Goal: Check status: Check status

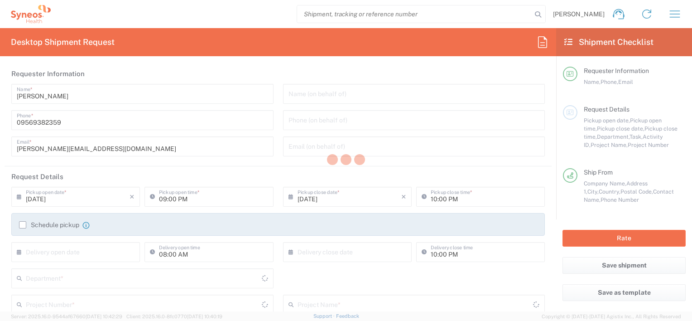
type input "[GEOGRAPHIC_DATA]"
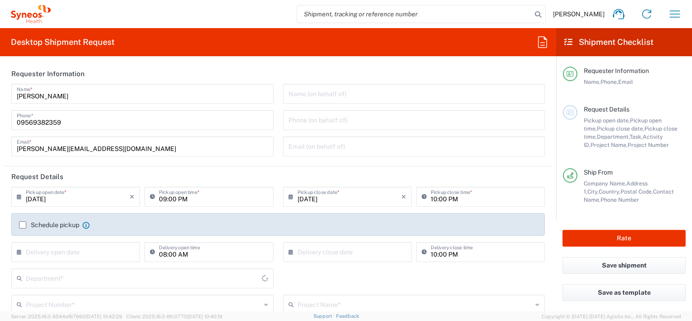
type input "3213"
type input "[GEOGRAPHIC_DATA]"
type input "Syneos Health Philippines Inc"
click at [674, 10] on icon "button" at bounding box center [675, 14] width 14 height 14
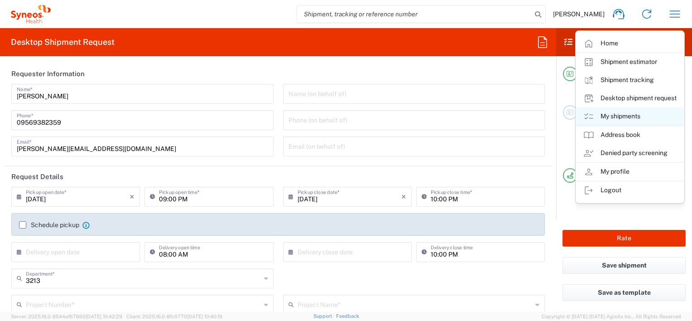
click at [616, 113] on link "My shipments" at bounding box center [630, 116] width 108 height 18
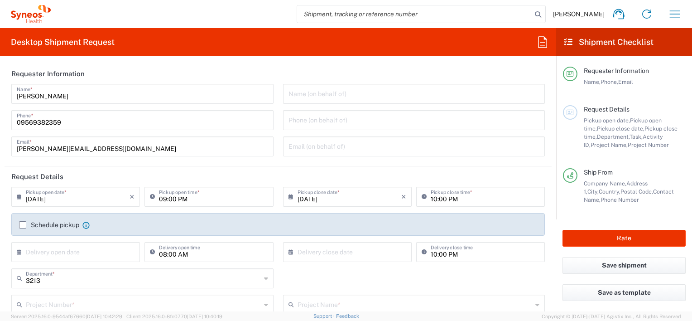
scroll to position [11, 0]
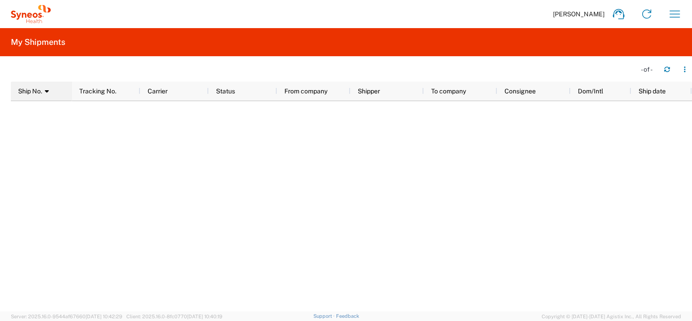
click at [45, 94] on div "Ship No. 1" at bounding box center [43, 91] width 50 height 14
click at [686, 67] on icon "button" at bounding box center [685, 69] width 6 height 6
click at [544, 140] on div at bounding box center [382, 206] width 620 height 211
click at [679, 11] on icon "button" at bounding box center [675, 13] width 10 height 7
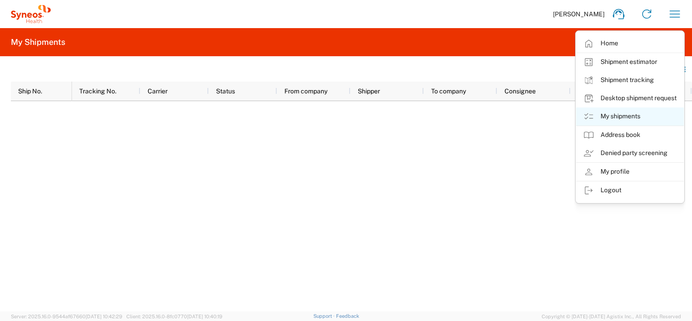
click at [629, 117] on link "My shipments" at bounding box center [630, 116] width 108 height 18
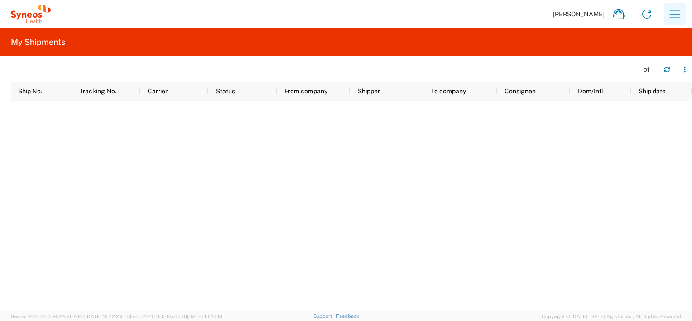
click at [678, 14] on icon "button" at bounding box center [675, 13] width 10 height 7
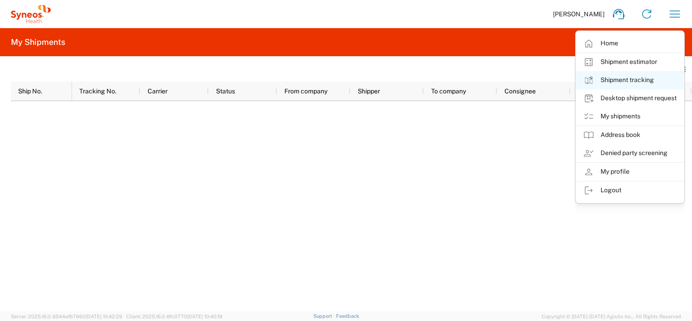
click at [634, 80] on link "Shipment tracking" at bounding box center [630, 80] width 108 height 18
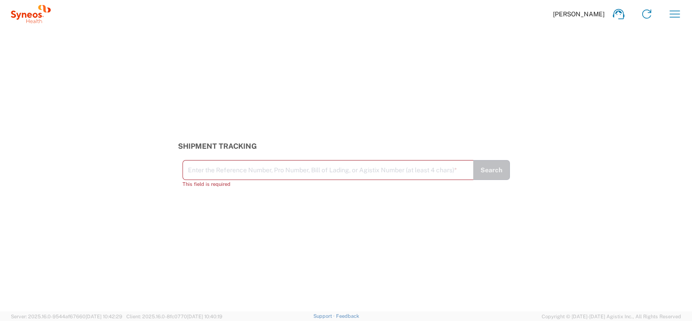
click at [395, 201] on div "Shipment Tracking Enter the Reference Number, Pro Number, Bill of Lading, or Ag…" at bounding box center [346, 169] width 692 height 283
click at [676, 14] on icon "button" at bounding box center [675, 14] width 14 height 14
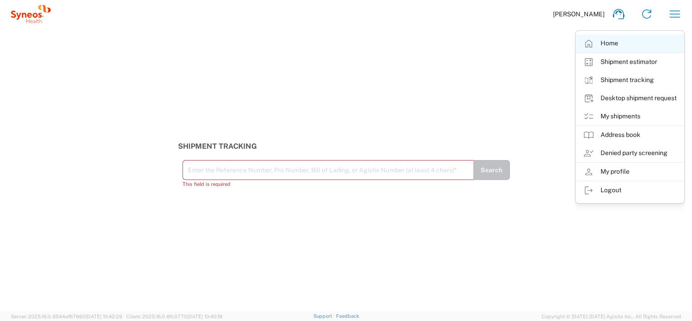
click at [620, 45] on link "Home" at bounding box center [630, 43] width 108 height 18
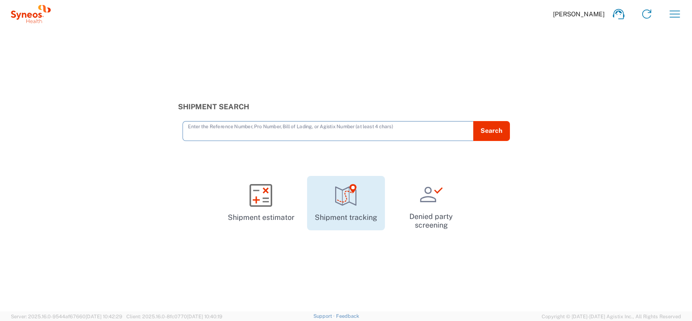
click at [346, 198] on icon at bounding box center [344, 196] width 15 height 11
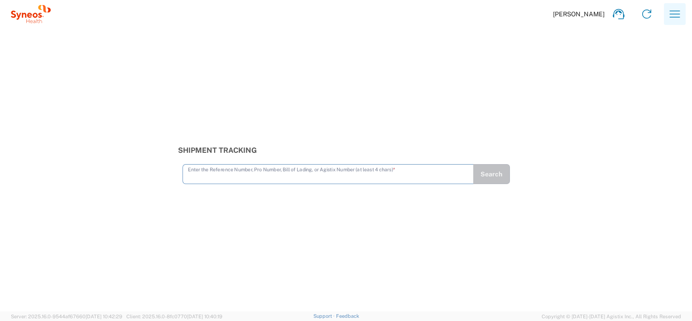
click at [671, 16] on icon "button" at bounding box center [675, 14] width 14 height 14
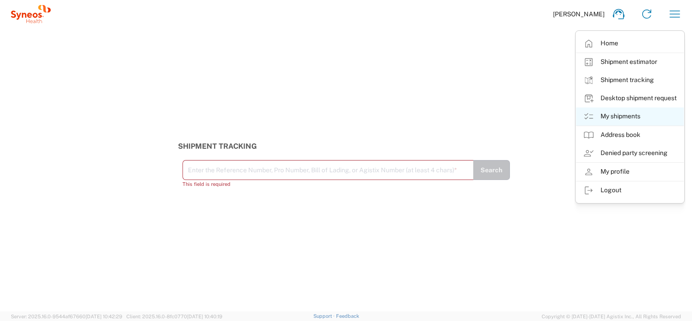
click at [621, 114] on link "My shipments" at bounding box center [630, 116] width 108 height 18
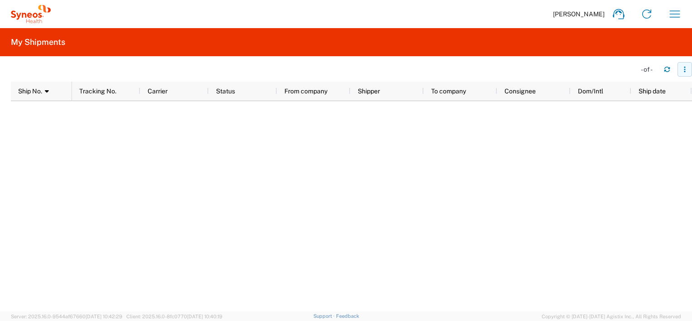
click at [682, 70] on icon "button" at bounding box center [685, 69] width 6 height 6
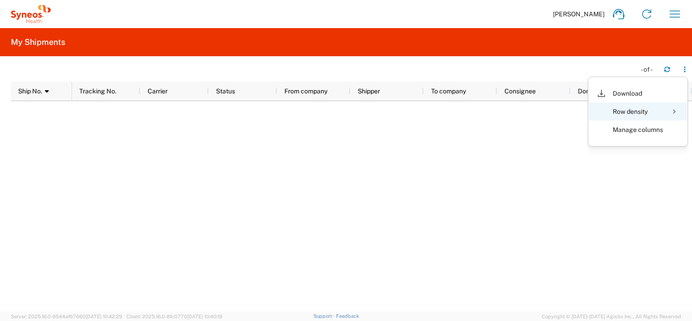
click at [662, 112] on div "Row density" at bounding box center [638, 111] width 50 height 18
click at [531, 166] on div at bounding box center [382, 206] width 620 height 211
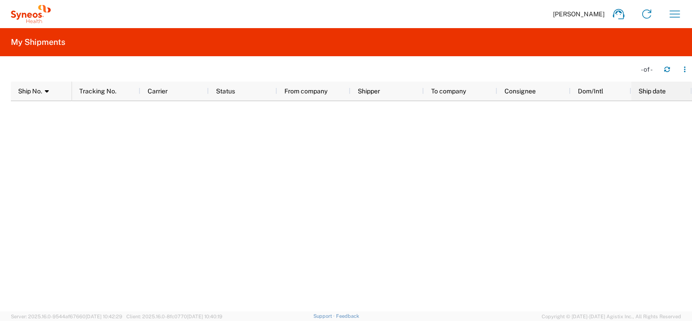
click at [645, 90] on span "Ship date" at bounding box center [652, 90] width 27 height 7
click at [652, 89] on span "Ship date" at bounding box center [652, 90] width 27 height 7
click at [111, 90] on span "Tracking No." at bounding box center [97, 90] width 37 height 7
click at [101, 91] on span "Tracking No." at bounding box center [97, 90] width 37 height 7
click at [347, 240] on div at bounding box center [382, 206] width 620 height 211
